Goal: Check status: Check status

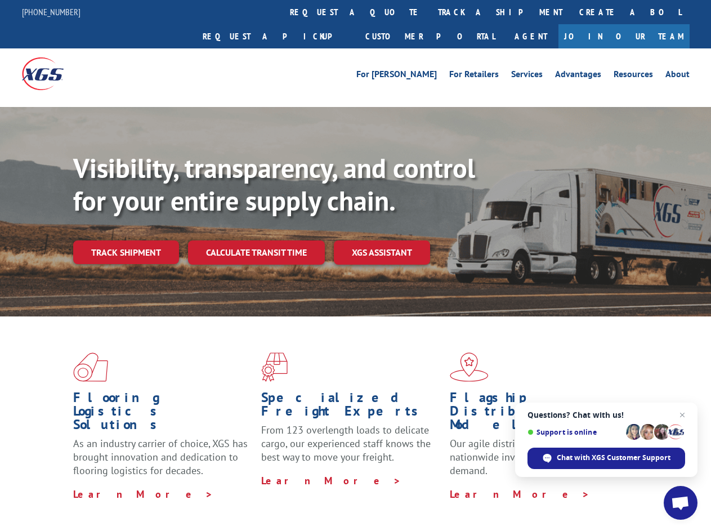
click at [355, 265] on div "Visibility, transparency, and control for your entire supply chain. Track shipm…" at bounding box center [392, 230] width 638 height 157
click at [430, 12] on link "track a shipment" at bounding box center [500, 12] width 141 height 24
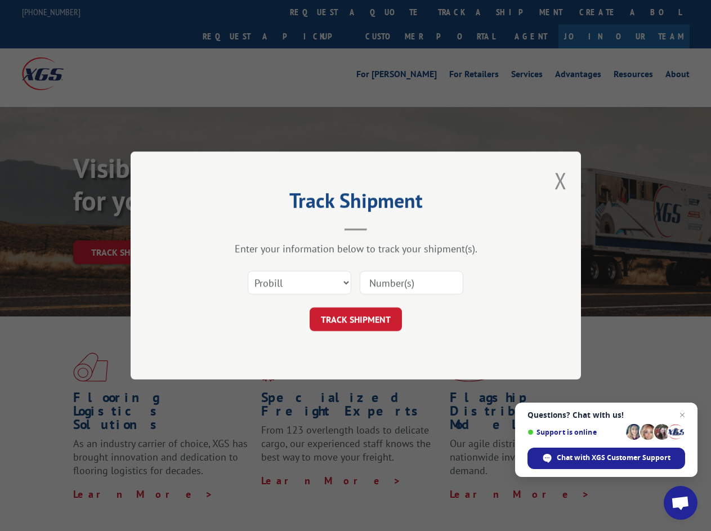
click at [393, 12] on div "Track Shipment Enter your information below to track your shipment(s). Select c…" at bounding box center [355, 265] width 711 height 531
click at [463, 12] on div "Track Shipment Enter your information below to track your shipment(s). Select c…" at bounding box center [355, 265] width 711 height 531
click at [126, 227] on div "Track Shipment Enter your information below to track your shipment(s). Select c…" at bounding box center [355, 265] width 711 height 531
click at [256, 227] on header "Track Shipment" at bounding box center [356, 212] width 338 height 38
click at [382, 227] on header "Track Shipment" at bounding box center [356, 212] width 338 height 38
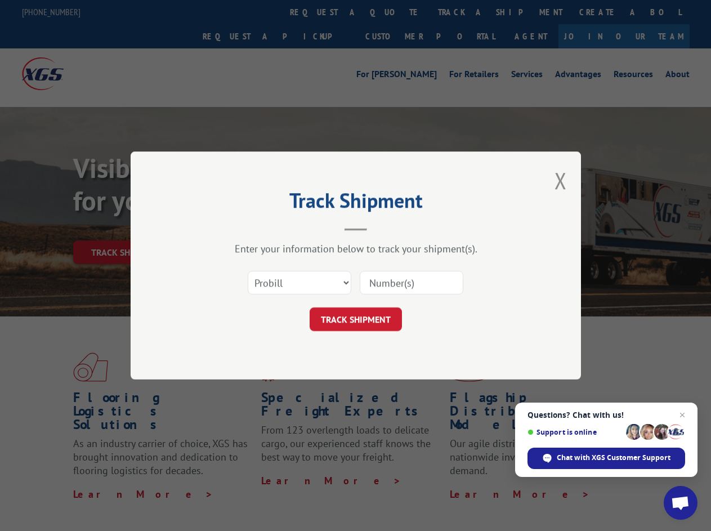
click at [681, 503] on span "Open chat" at bounding box center [680, 504] width 19 height 16
